Goal: Task Accomplishment & Management: Use online tool/utility

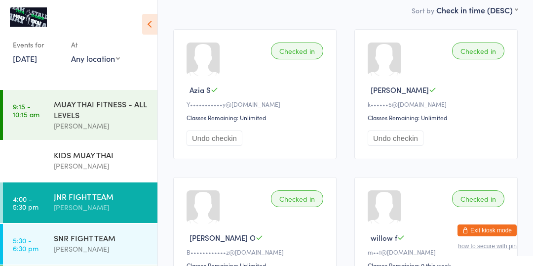
scroll to position [103, 0]
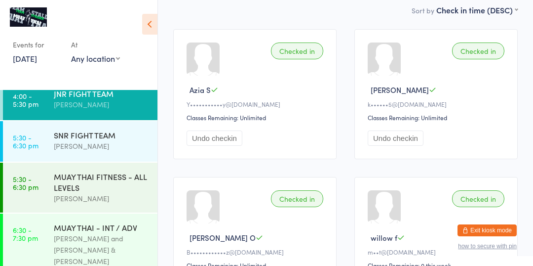
click at [59, 186] on div "MUAY THAI FITNESS - ALL LEVELS" at bounding box center [101, 182] width 95 height 22
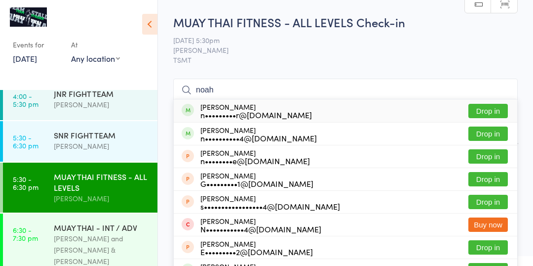
type input "noah"
click at [484, 112] on button "Drop in" at bounding box center [489, 111] width 40 height 14
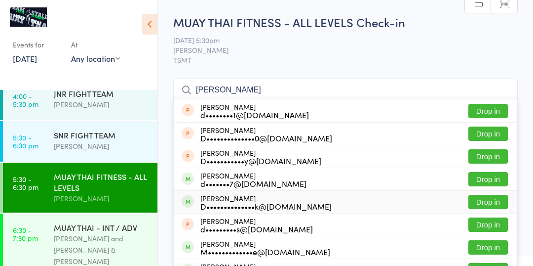
type input "[PERSON_NAME]"
click at [236, 206] on div "D••••••••••••••k@[DOMAIN_NAME]" at bounding box center [266, 206] width 131 height 8
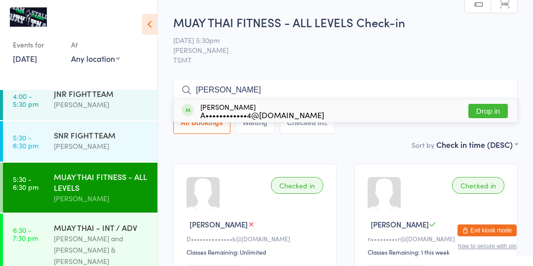
type input "[PERSON_NAME]"
click at [487, 107] on button "Drop in" at bounding box center [489, 111] width 40 height 14
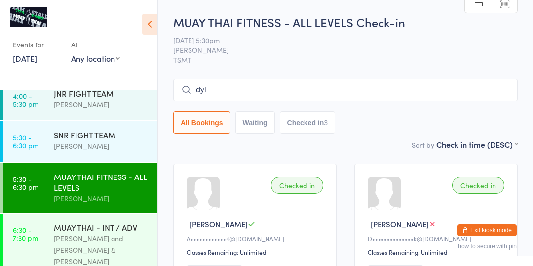
click at [468, 89] on input "dyl" at bounding box center [345, 90] width 345 height 23
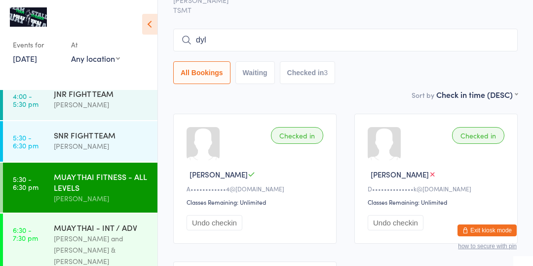
scroll to position [79, 0]
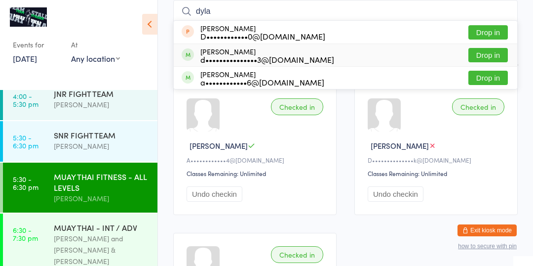
type input "dyla"
click at [490, 56] on button "Drop in" at bounding box center [489, 55] width 40 height 14
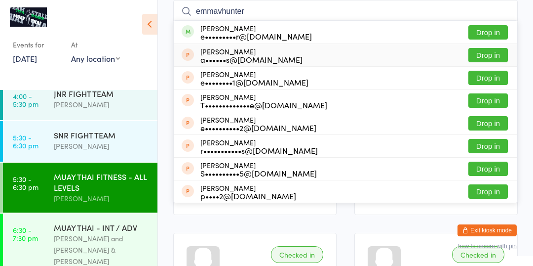
type input "emmavhunter"
click at [492, 30] on button "Drop in" at bounding box center [489, 32] width 40 height 14
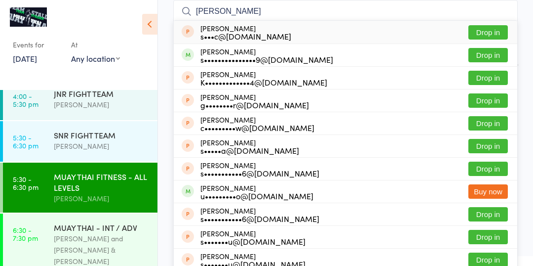
type input "[PERSON_NAME]"
click at [279, 63] on div "s•••••••••••••••9@[DOMAIN_NAME]" at bounding box center [267, 59] width 133 height 8
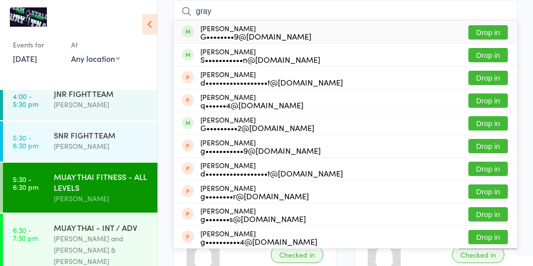
type input "gray"
click at [485, 30] on button "Drop in" at bounding box center [489, 32] width 40 height 14
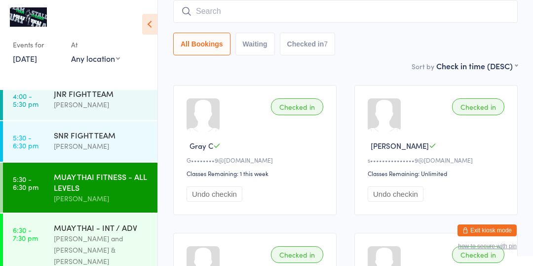
click at [66, 198] on div "[PERSON_NAME]" at bounding box center [101, 198] width 95 height 11
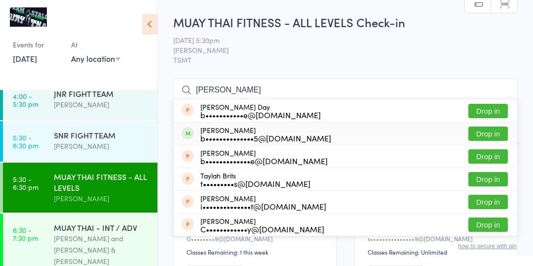
type input "[PERSON_NAME]"
click at [486, 130] on button "Drop in" at bounding box center [489, 133] width 40 height 14
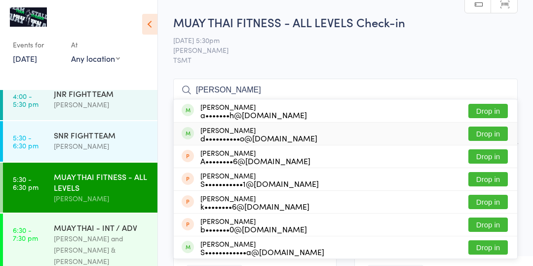
type input "[PERSON_NAME]"
click at [493, 134] on button "Drop in" at bounding box center [489, 133] width 40 height 14
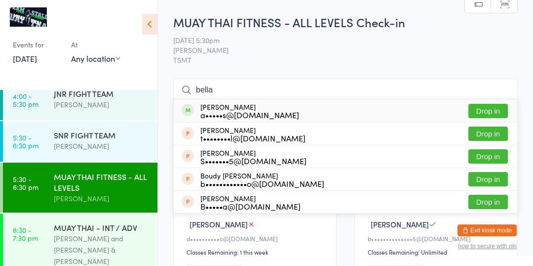
type input "bella"
click at [502, 116] on button "Drop in" at bounding box center [489, 111] width 40 height 14
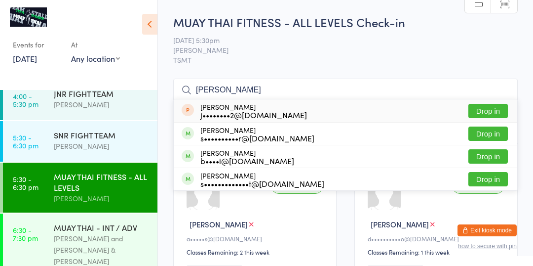
type input "[PERSON_NAME]"
click at [484, 134] on button "Drop in" at bounding box center [489, 133] width 40 height 14
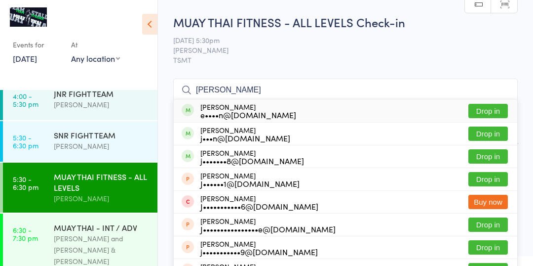
type input "[PERSON_NAME]"
click at [490, 159] on button "Drop in" at bounding box center [489, 156] width 40 height 14
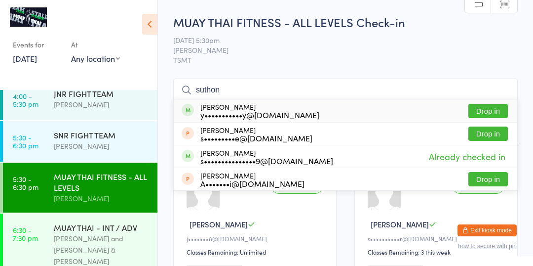
type input "suthon"
click at [499, 109] on button "Drop in" at bounding box center [489, 111] width 40 height 14
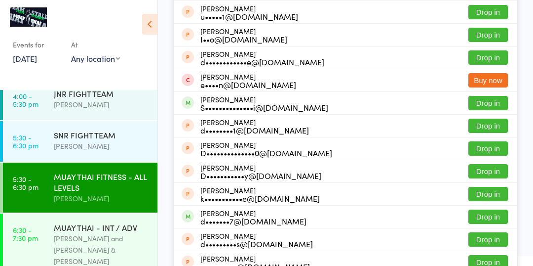
scroll to position [145, 0]
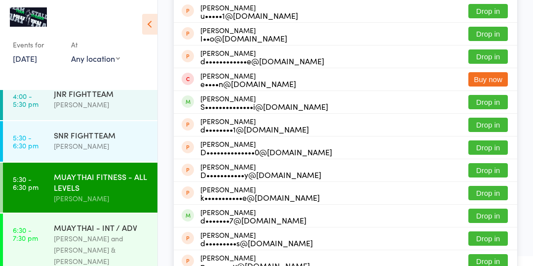
type input "[PERSON_NAME]"
click at [502, 216] on button "Drop in" at bounding box center [489, 215] width 40 height 14
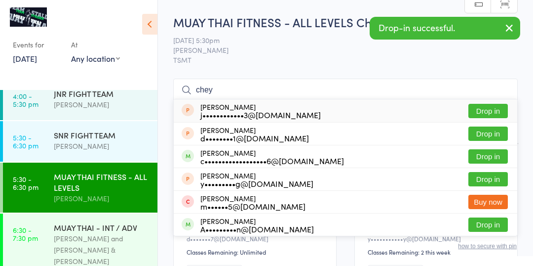
type input "chey"
click at [283, 160] on div "c••••••••••••••••••6@[DOMAIN_NAME]" at bounding box center [273, 161] width 144 height 8
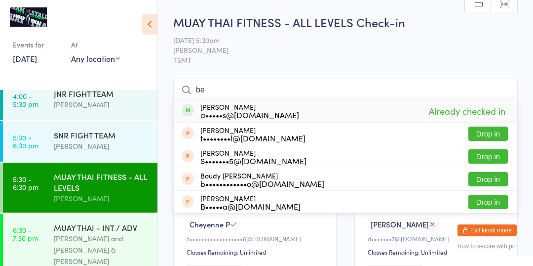
type input "b"
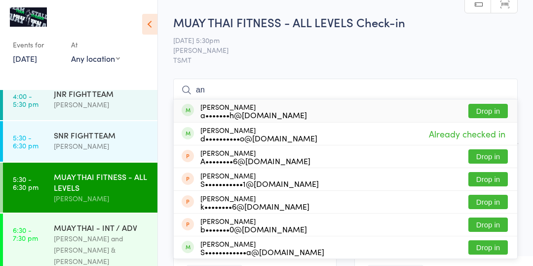
type input "a"
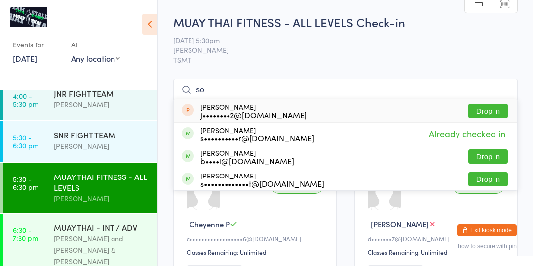
type input "s"
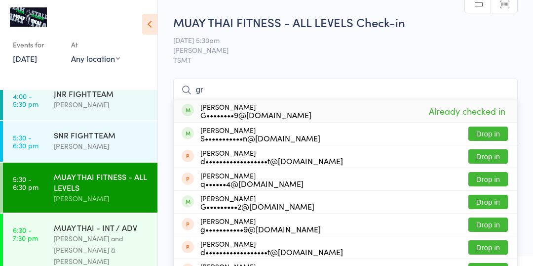
type input "g"
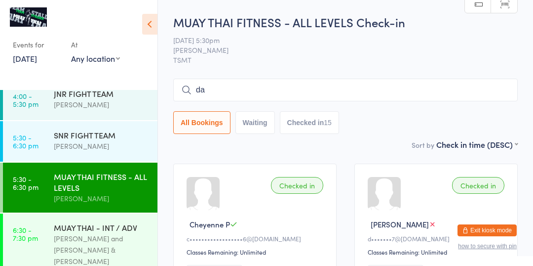
type input "d"
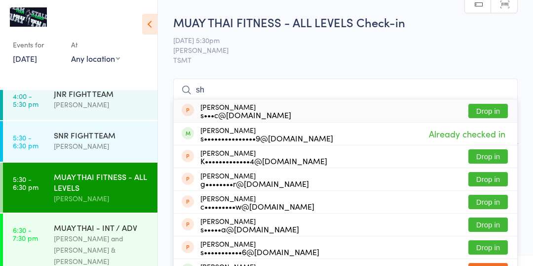
type input "s"
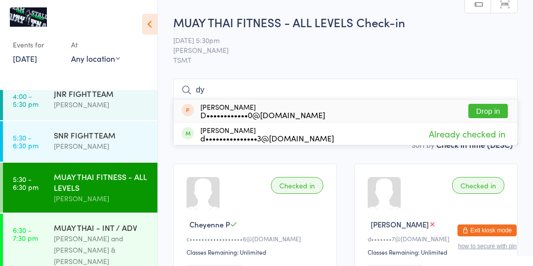
type input "d"
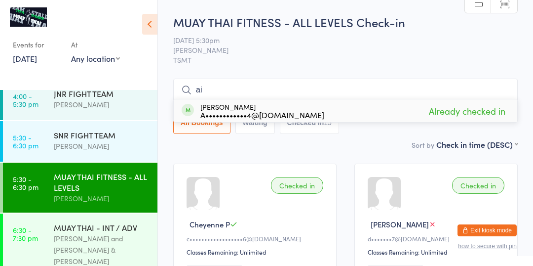
type input "a"
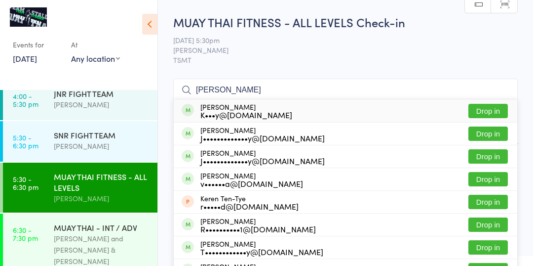
type input "[PERSON_NAME]"
click at [213, 111] on div "K•••y@[DOMAIN_NAME]" at bounding box center [247, 115] width 92 height 8
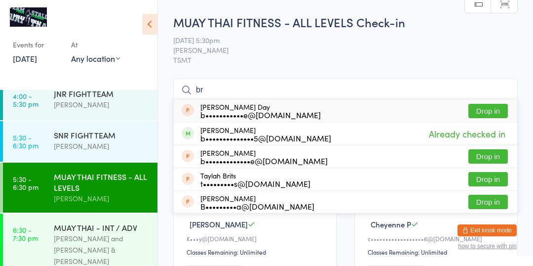
type input "b"
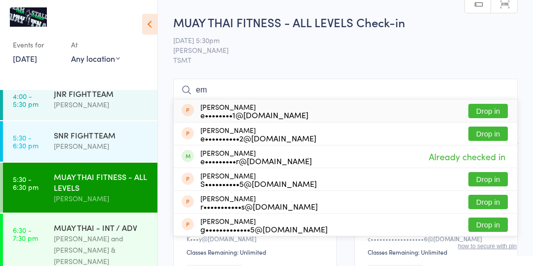
type input "e"
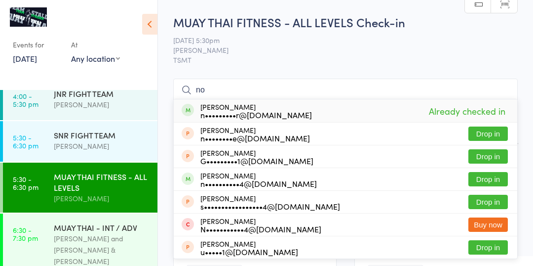
type input "n"
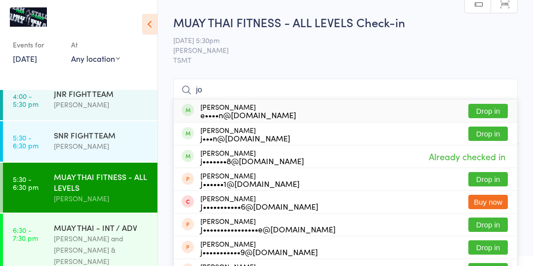
type input "j"
